Goal: Book appointment/travel/reservation

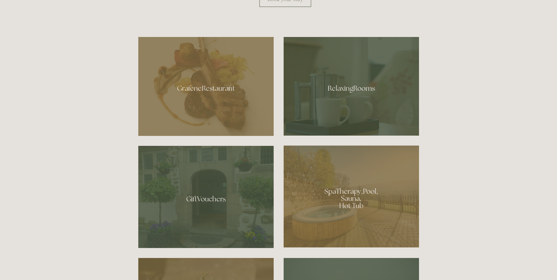
scroll to position [352, 0]
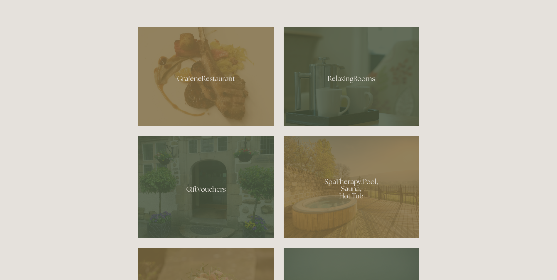
click at [344, 91] on div at bounding box center [350, 76] width 135 height 99
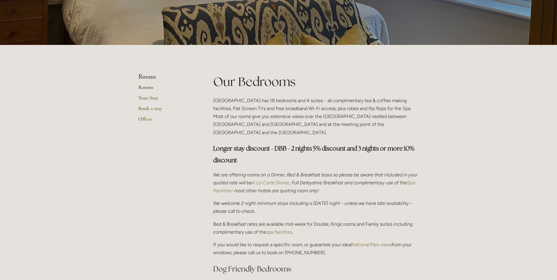
scroll to position [88, 0]
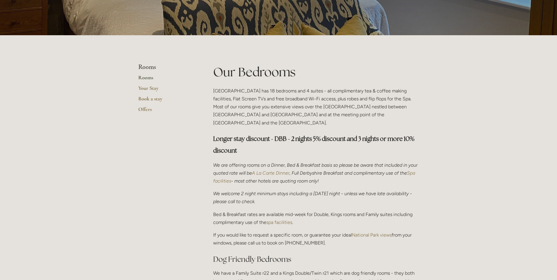
click at [146, 79] on link "Rooms" at bounding box center [166, 79] width 56 height 11
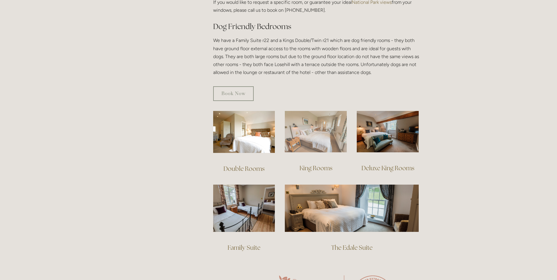
scroll to position [323, 0]
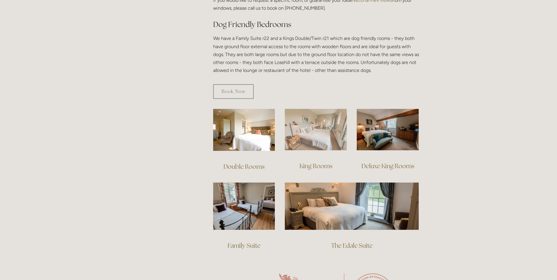
click at [322, 135] on img at bounding box center [316, 129] width 62 height 41
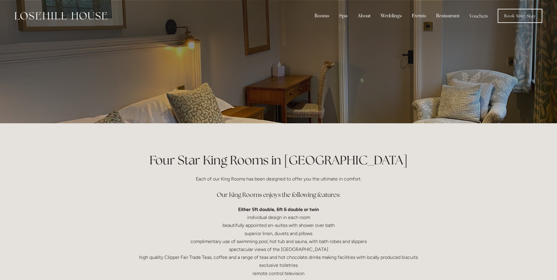
click at [274, 109] on div at bounding box center [278, 61] width 281 height 123
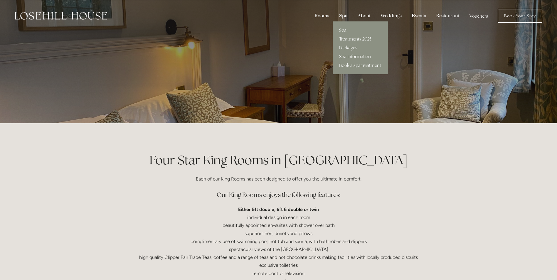
click at [345, 16] on div "Spa" at bounding box center [343, 15] width 17 height 11
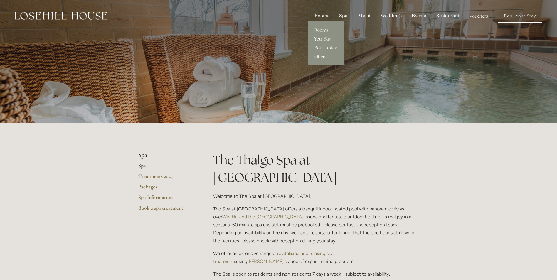
click at [323, 38] on link "Your Stay" at bounding box center [326, 39] width 36 height 9
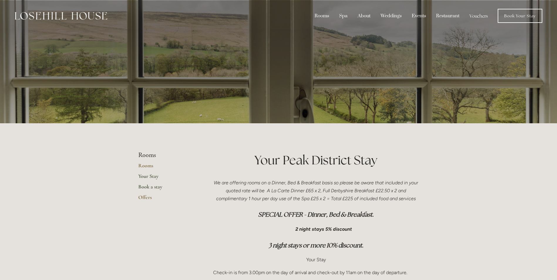
click at [147, 188] on link "Book a stay" at bounding box center [166, 188] width 56 height 11
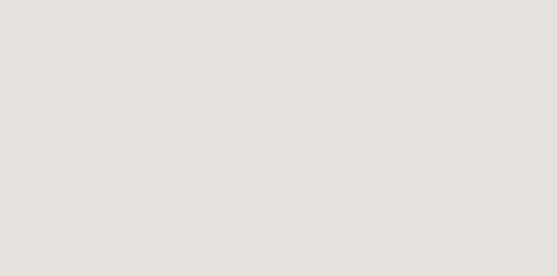
scroll to position [472, 0]
